Goal: Task Accomplishment & Management: Manage account settings

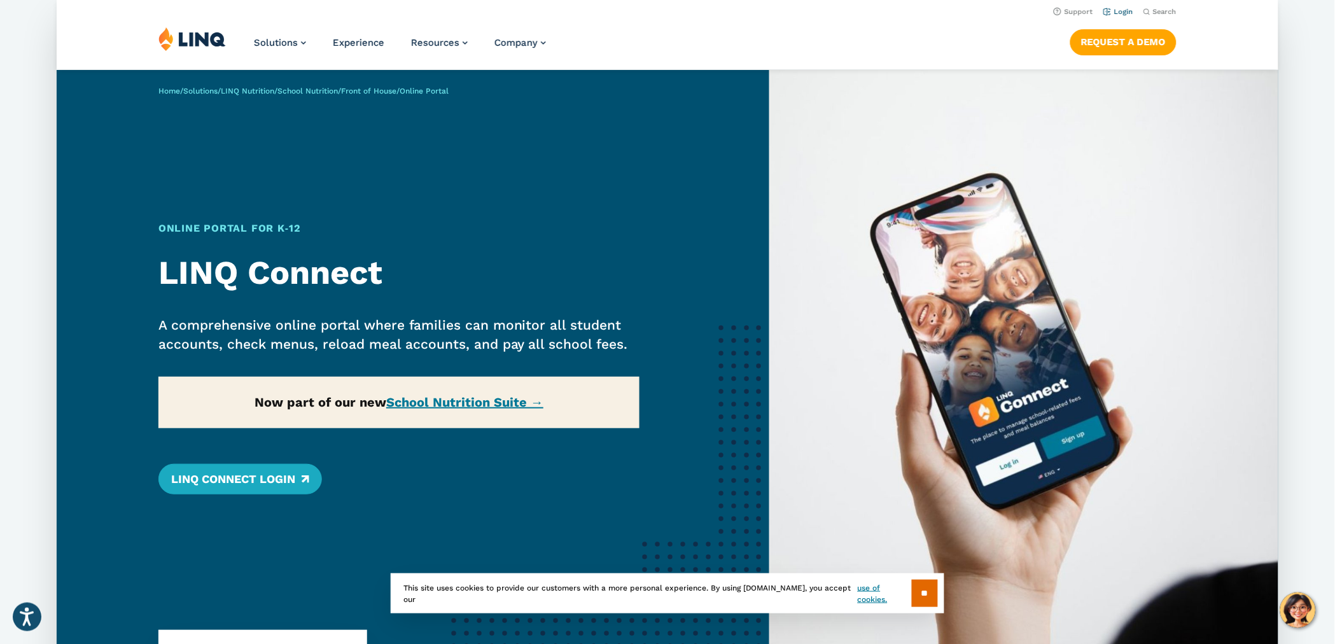
click at [1115, 11] on link "Login" at bounding box center [1118, 12] width 30 height 8
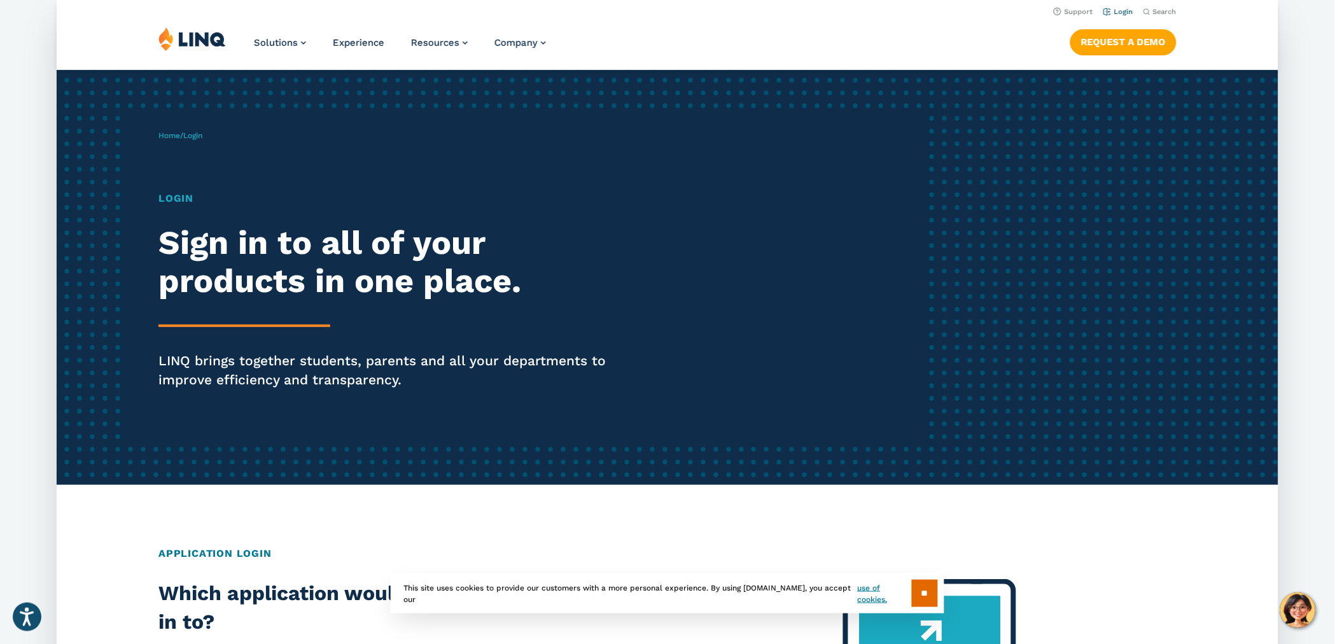
click at [1120, 11] on link "Login" at bounding box center [1118, 12] width 30 height 8
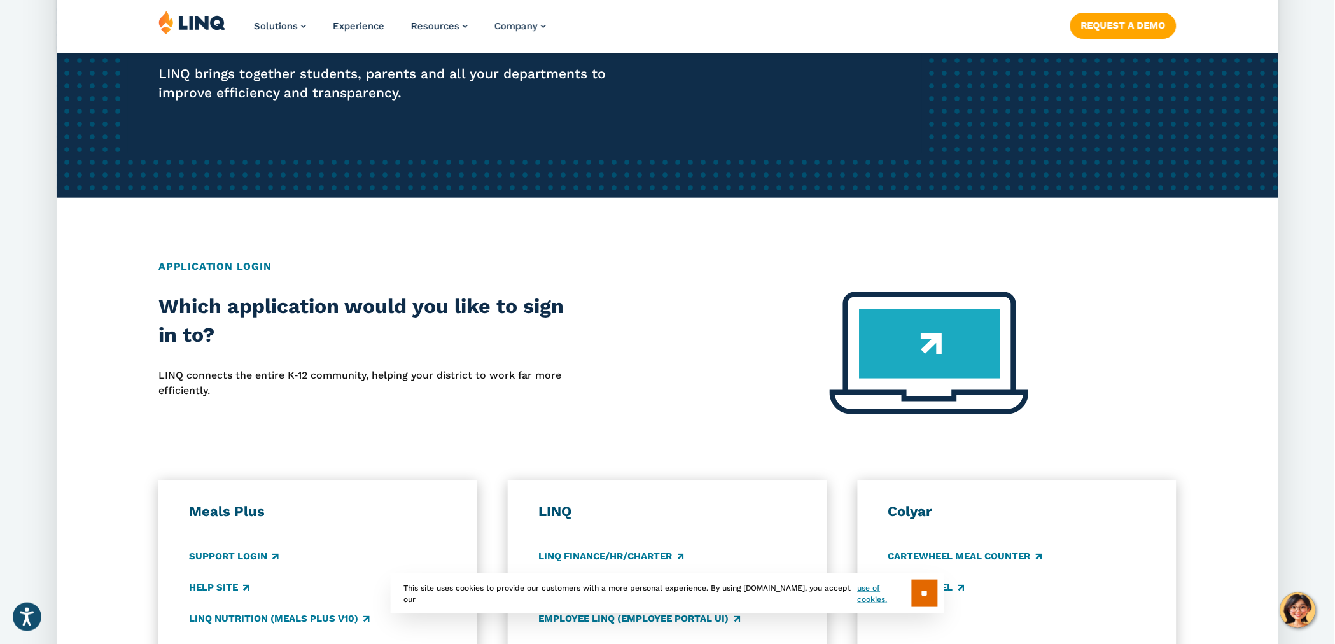
scroll to position [282, 0]
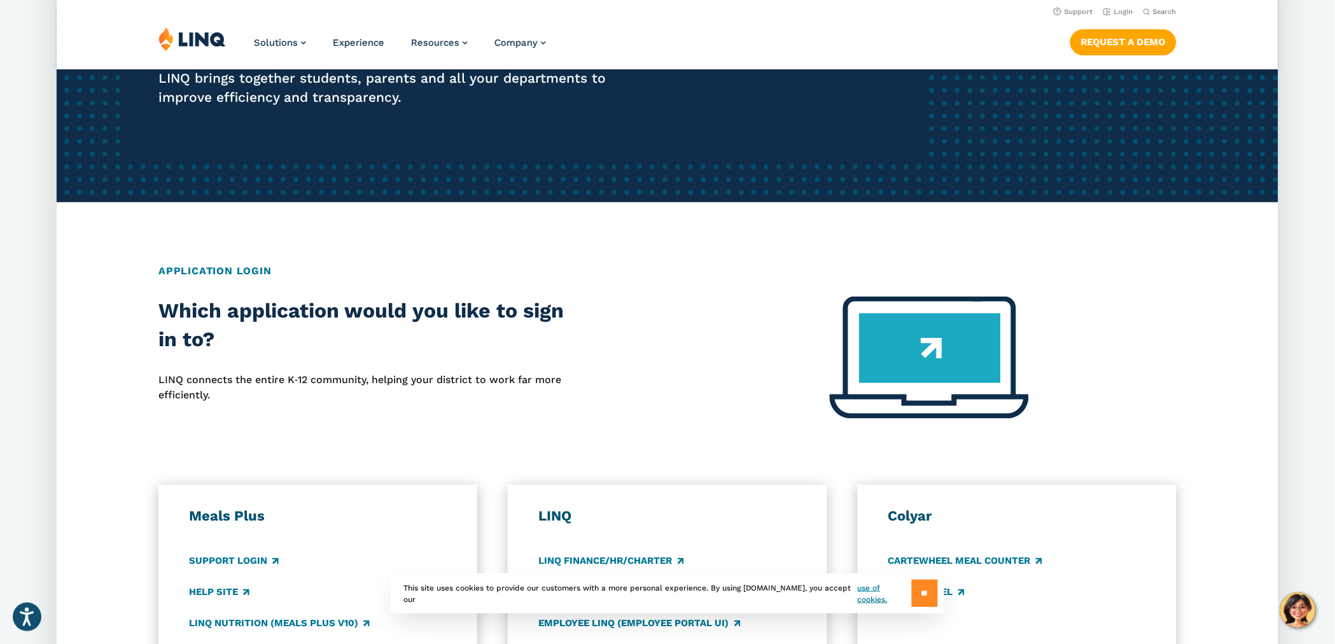
click at [915, 592] on input "**" at bounding box center [925, 593] width 26 height 27
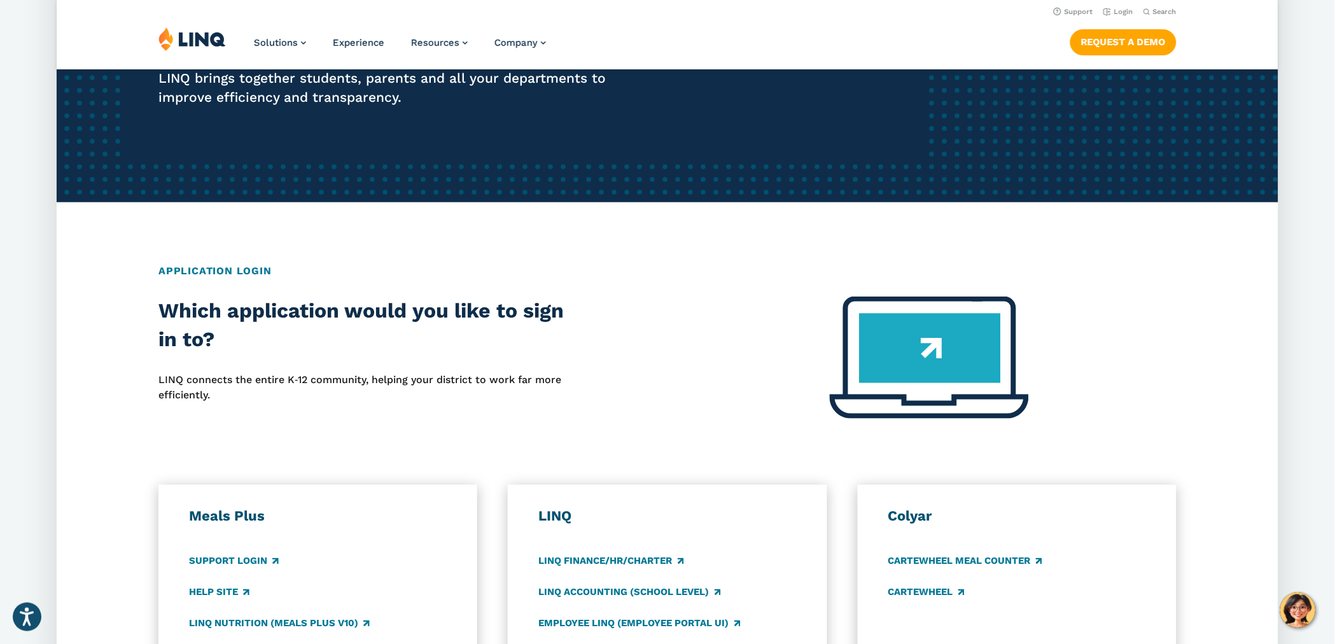
click at [758, 412] on div at bounding box center [930, 364] width 494 height 137
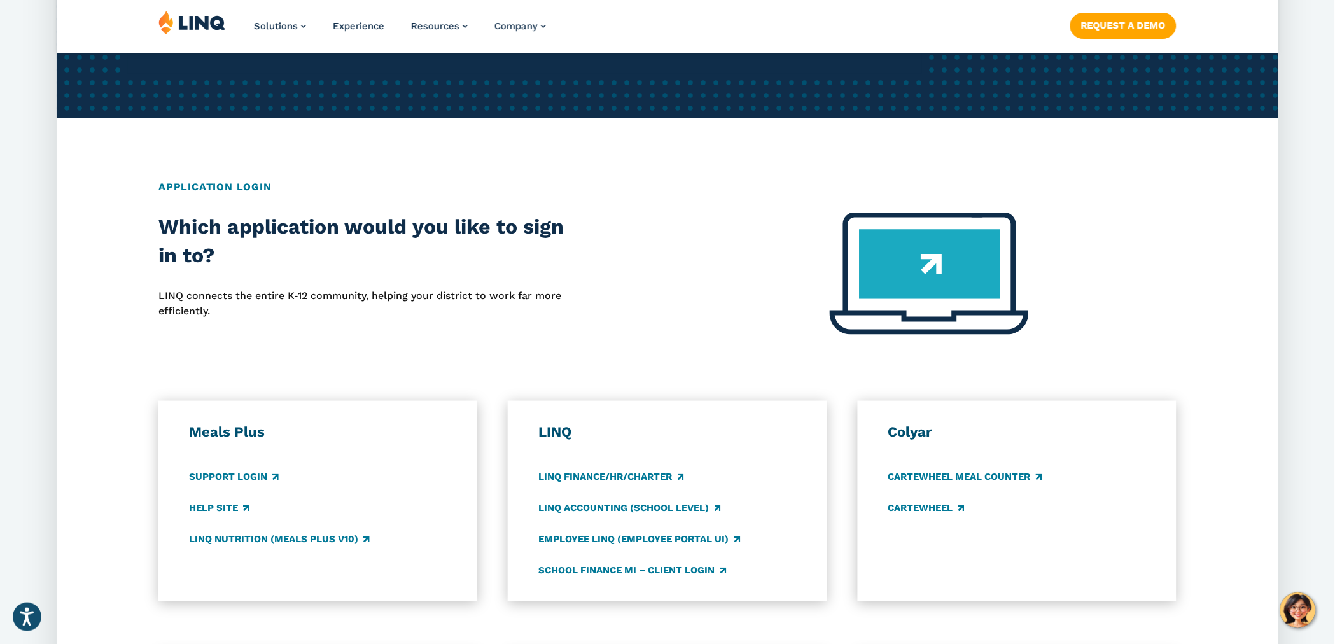
scroll to position [371, 0]
